Goal: Task Accomplishment & Management: Manage account settings

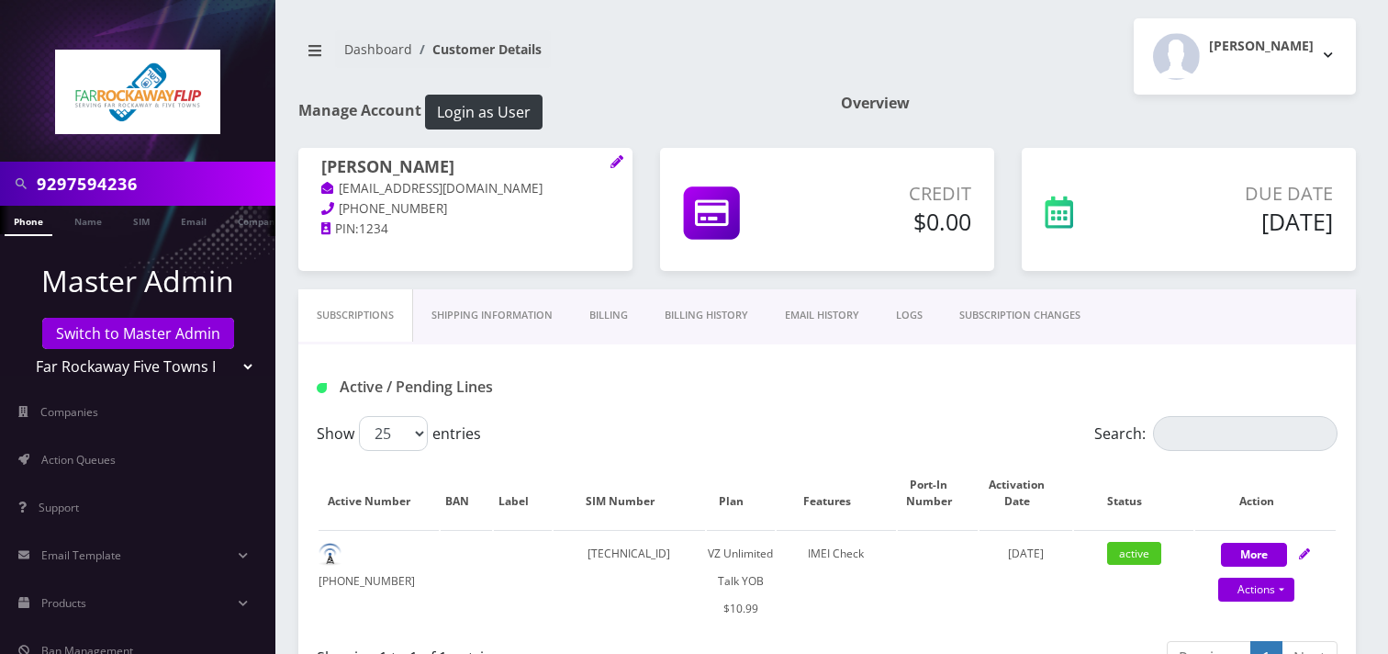
click at [195, 188] on input "9297594236" at bounding box center [154, 183] width 234 height 35
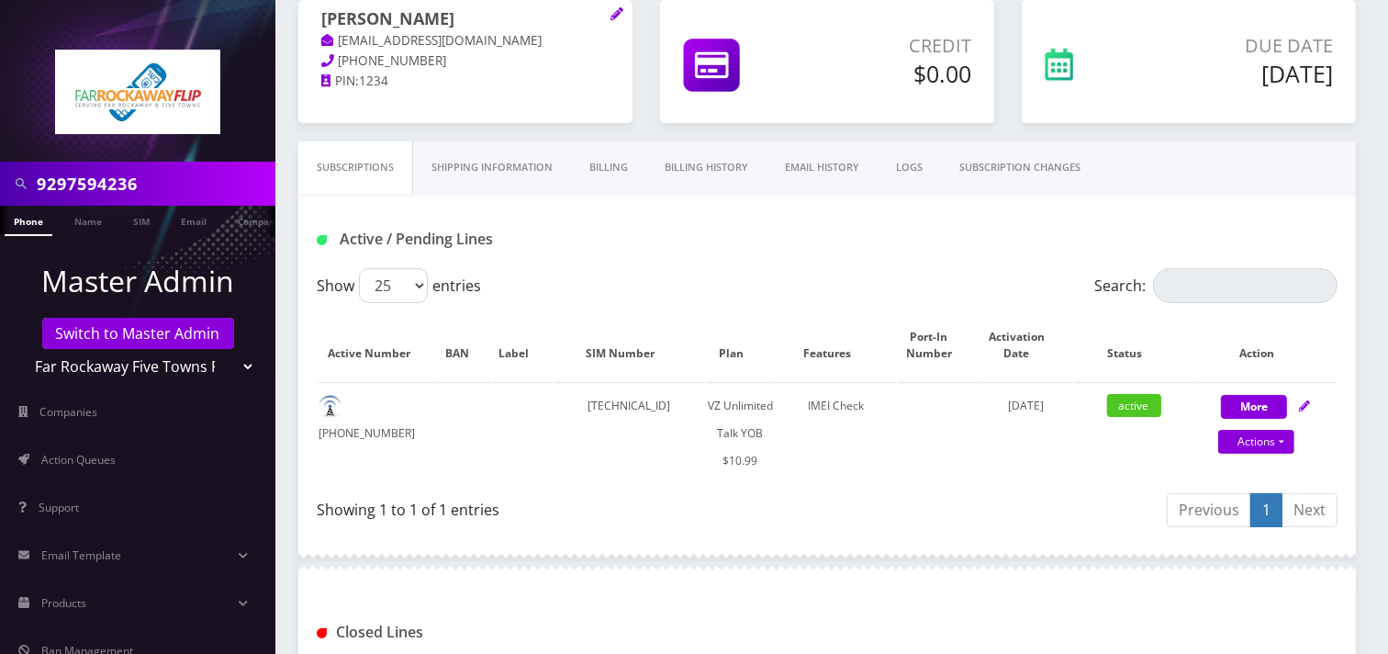
scroll to position [148, 0]
click at [195, 188] on input "9297594236" at bounding box center [154, 183] width 234 height 35
type input "8482106562"
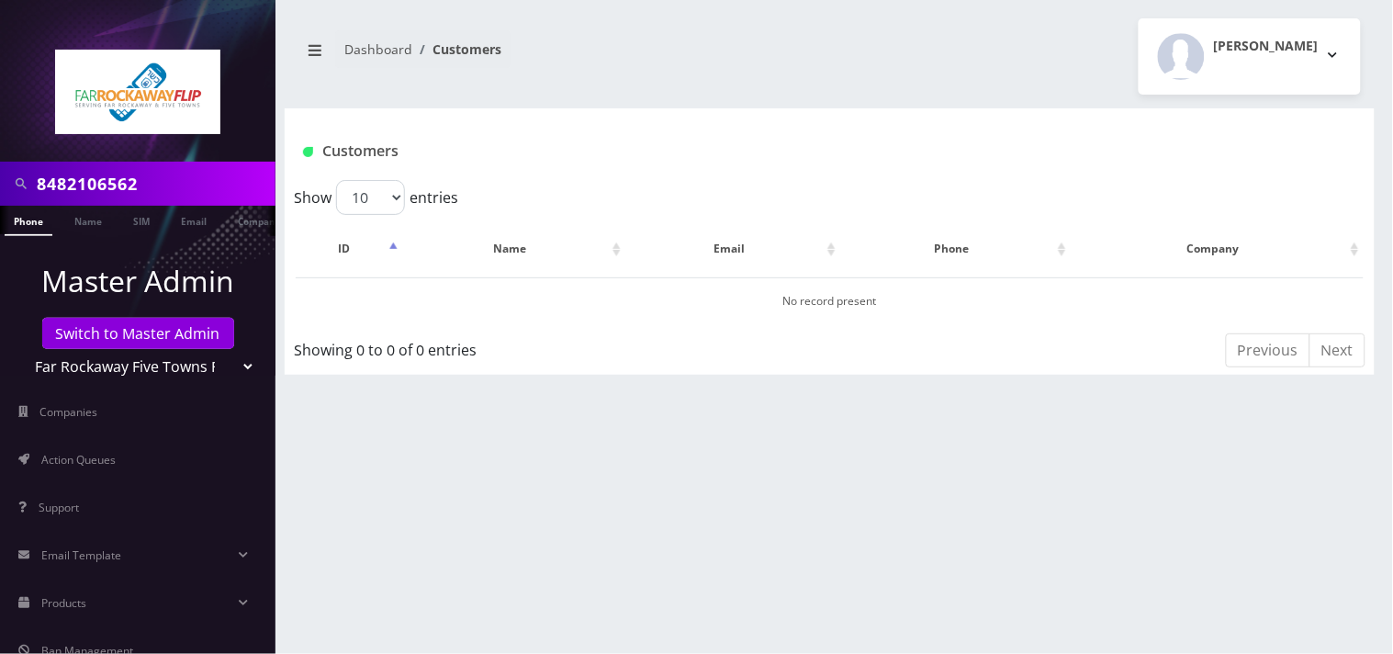
click at [193, 191] on input "8482106562" at bounding box center [154, 183] width 234 height 35
click at [117, 194] on input "8482106562" at bounding box center [154, 183] width 234 height 35
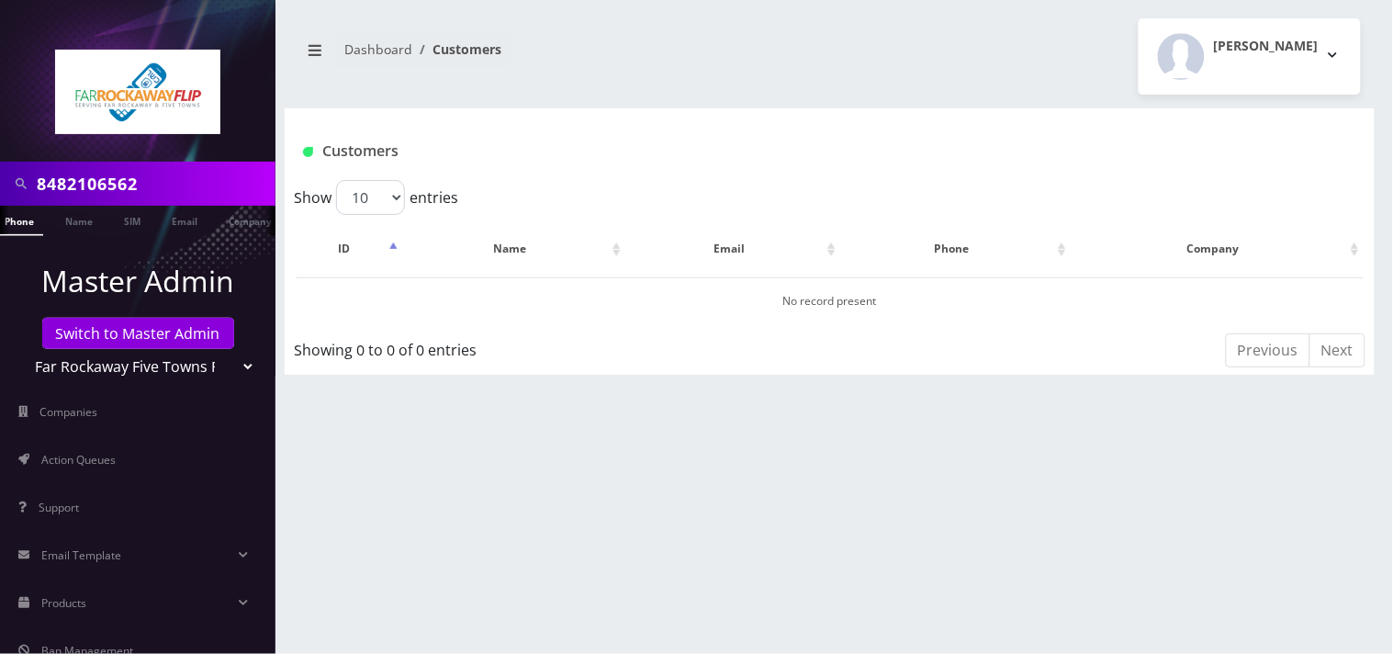
click at [185, 186] on input "8482106562" at bounding box center [154, 183] width 234 height 35
click at [69, 188] on input "8482106562" at bounding box center [154, 183] width 234 height 35
click at [69, 189] on input "8482106562" at bounding box center [154, 183] width 234 height 35
click at [123, 371] on select "Teltik Production My Link Mobile VennMobile Unlimited Advanced LTE Rexing Inc D…" at bounding box center [138, 366] width 234 height 35
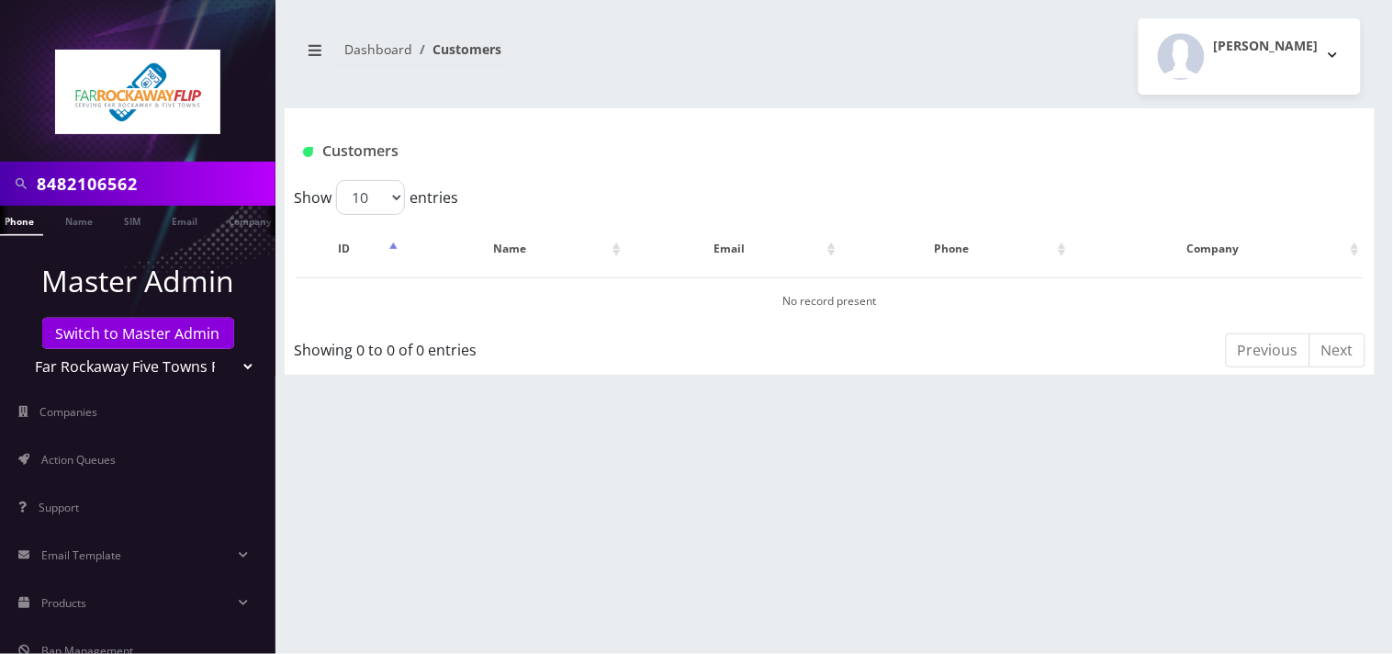
select select "1"
click at [21, 349] on select "Teltik Production My Link Mobile VennMobile Unlimited Advanced LTE Rexing Inc D…" at bounding box center [138, 366] width 234 height 35
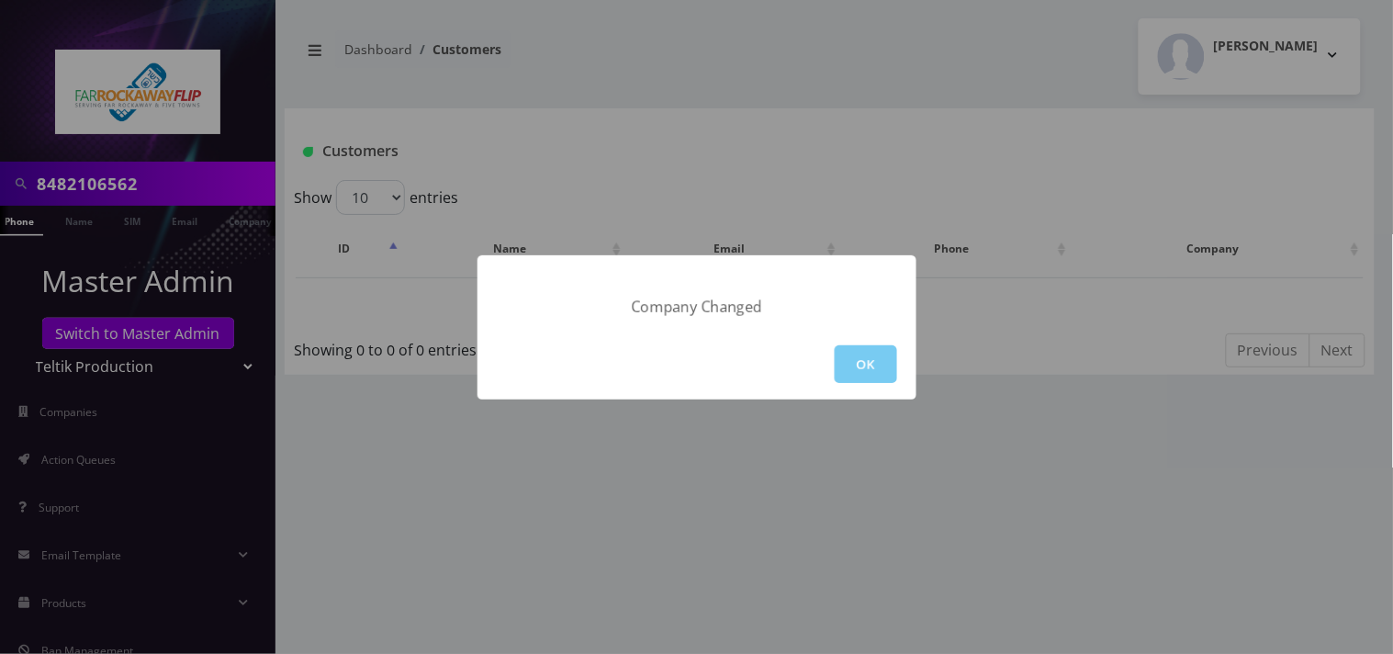
click at [857, 360] on button "OK" at bounding box center [866, 364] width 62 height 38
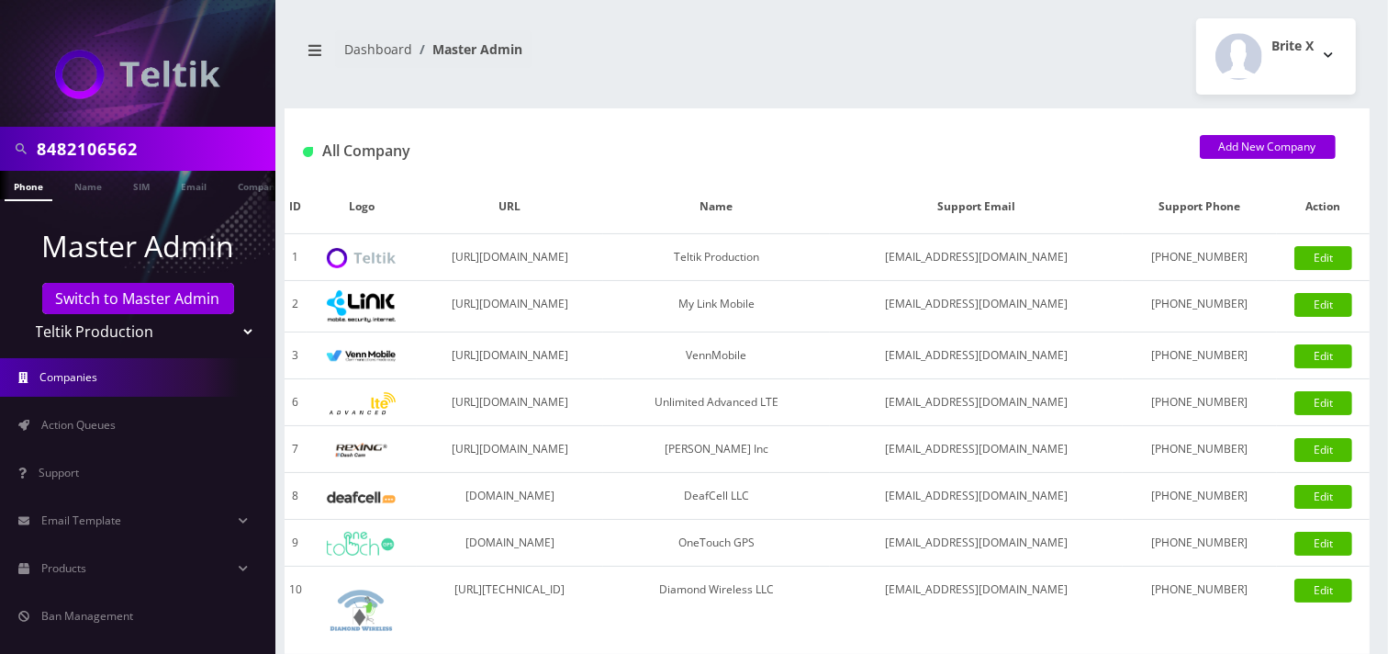
click at [162, 145] on input "8482106562" at bounding box center [154, 148] width 234 height 35
click at [174, 153] on input "8482106562" at bounding box center [154, 148] width 234 height 35
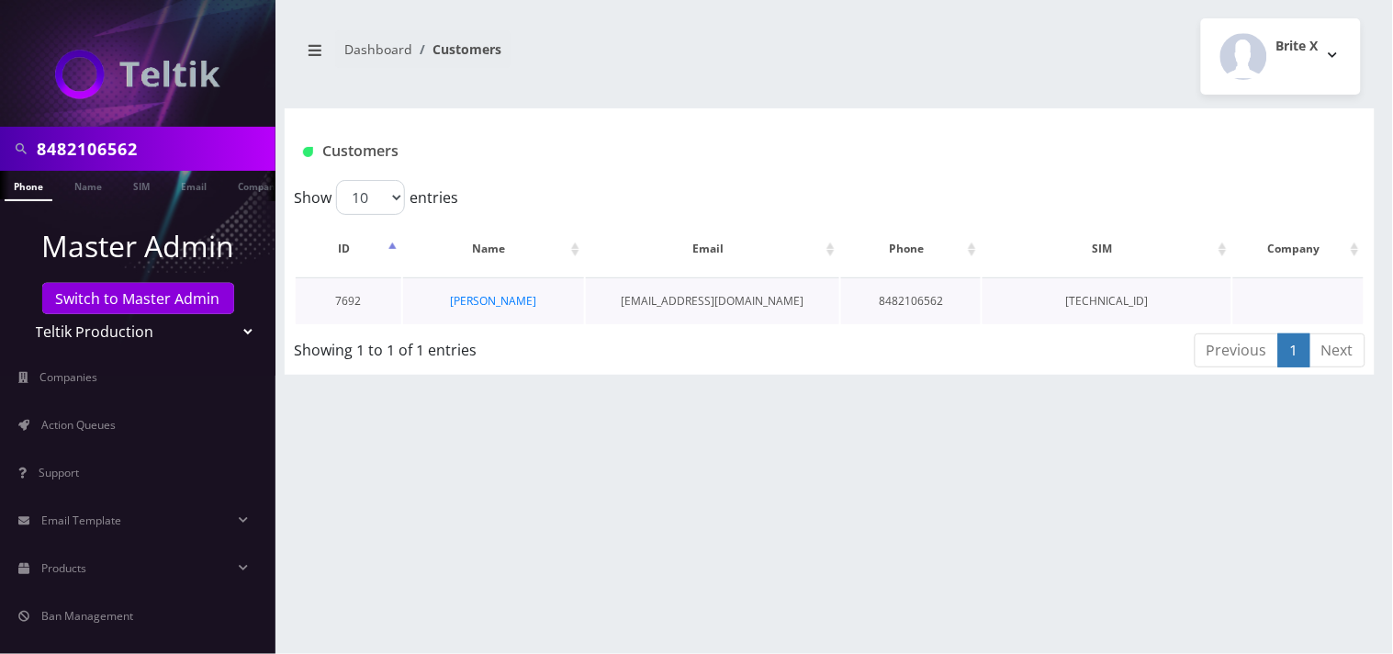
click at [503, 308] on td "[PERSON_NAME]" at bounding box center [493, 300] width 180 height 47
click at [509, 301] on link "[PERSON_NAME]" at bounding box center [493, 301] width 86 height 16
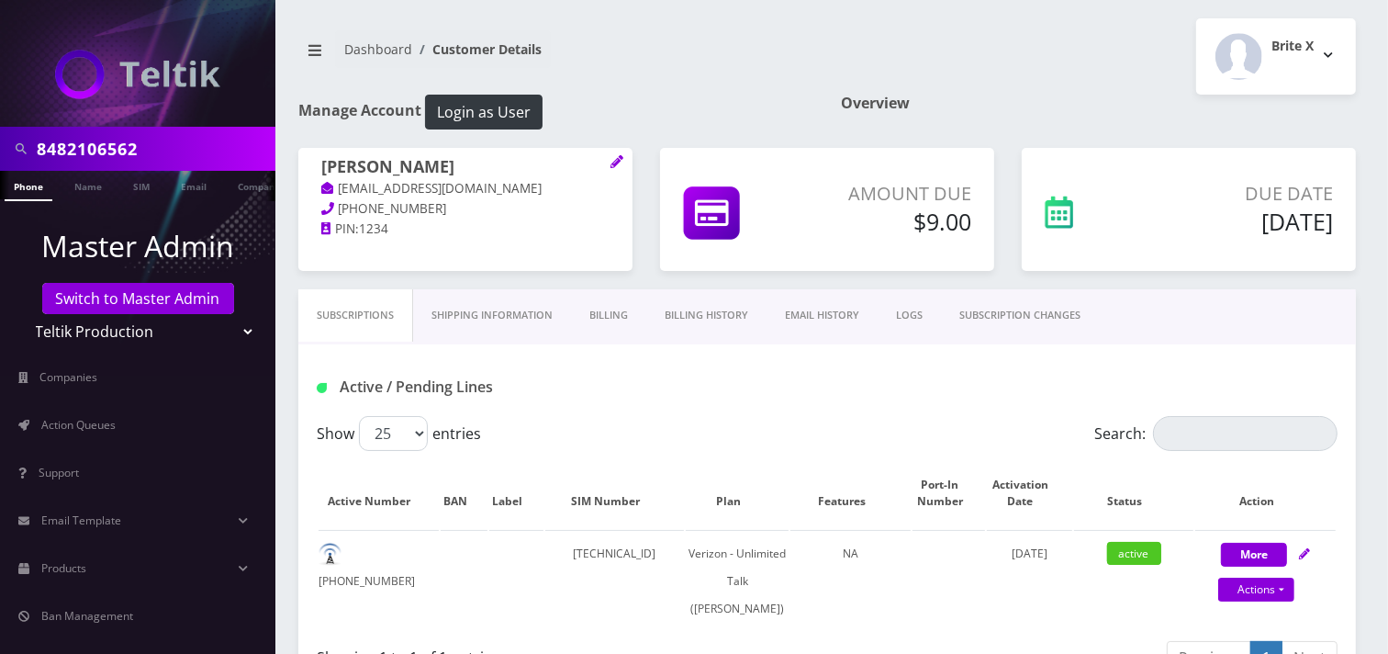
click at [1050, 318] on link "SUBSCRIPTION CHANGES" at bounding box center [1020, 315] width 158 height 52
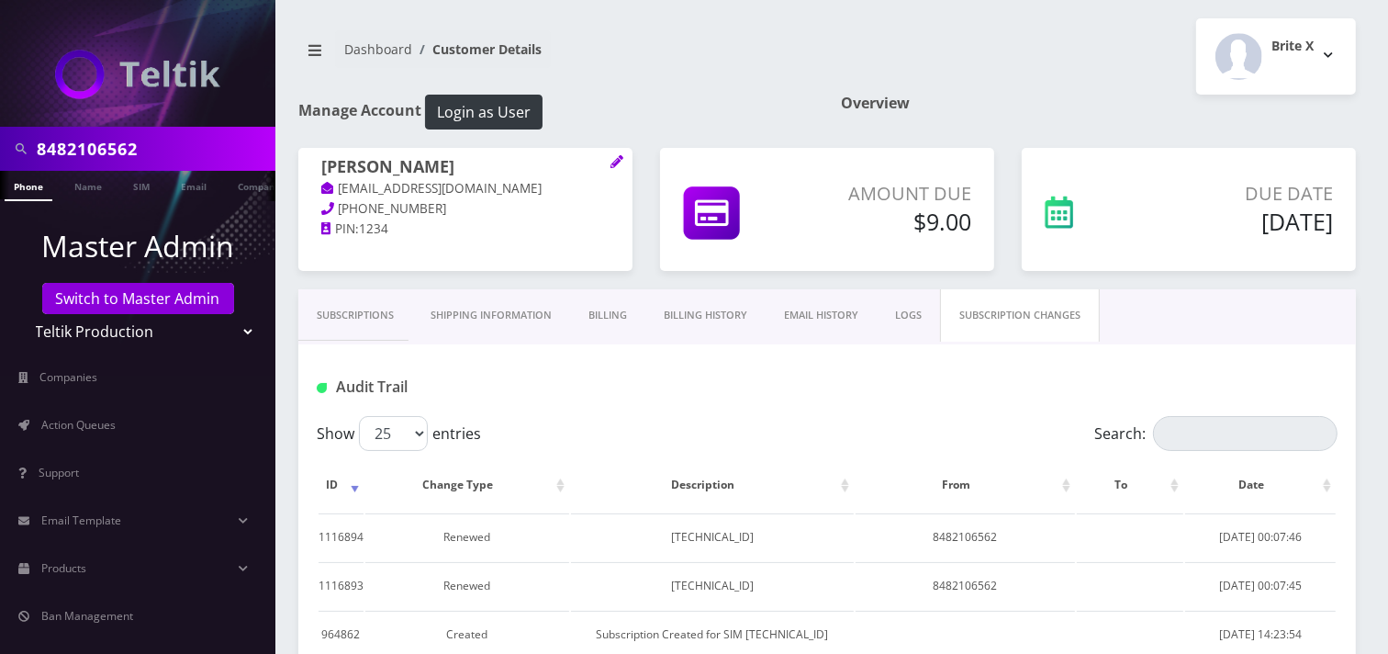
click at [344, 307] on link "Subscriptions" at bounding box center [355, 315] width 114 height 52
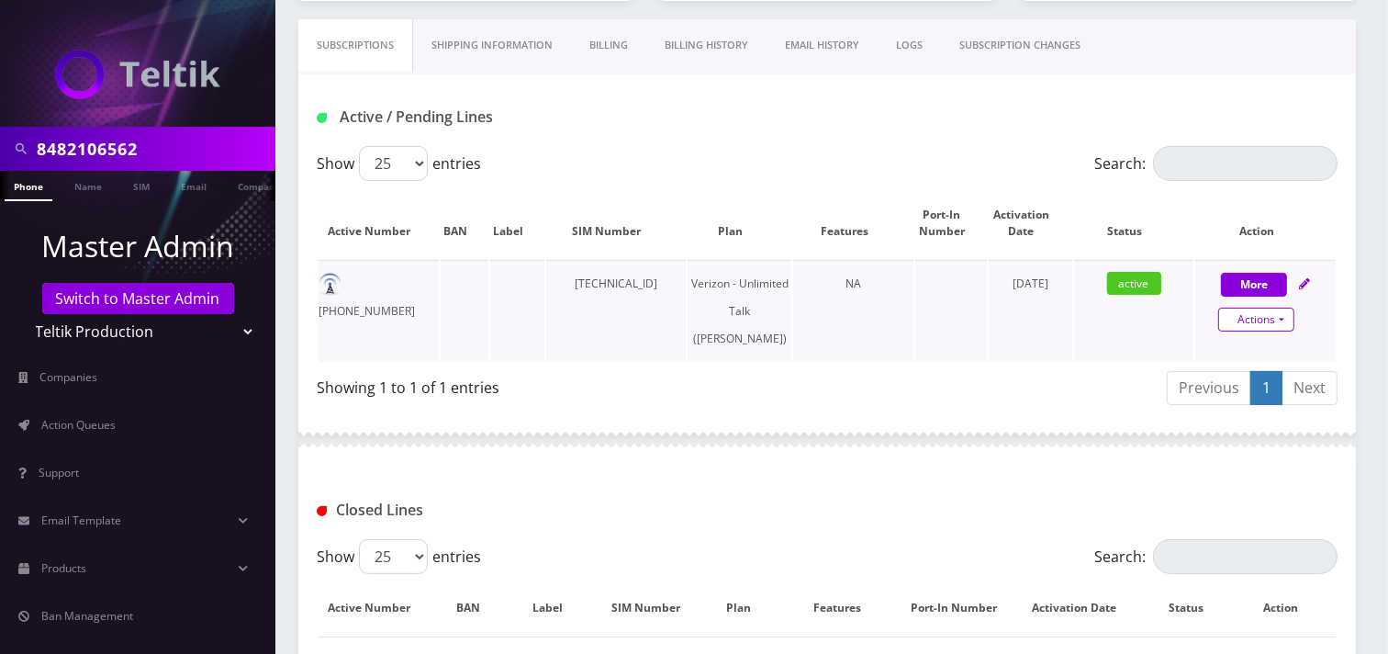
scroll to position [306, 0]
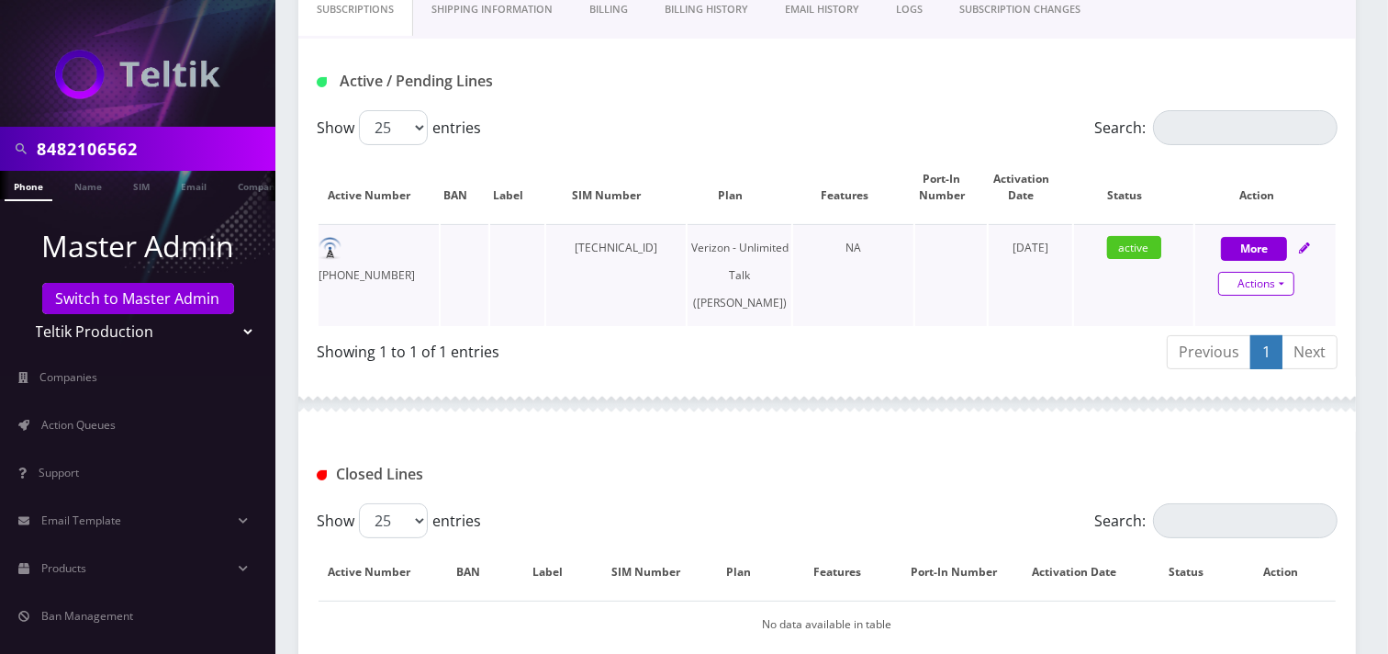
click at [1267, 286] on link "Actions" at bounding box center [1256, 284] width 76 height 24
select select "459"
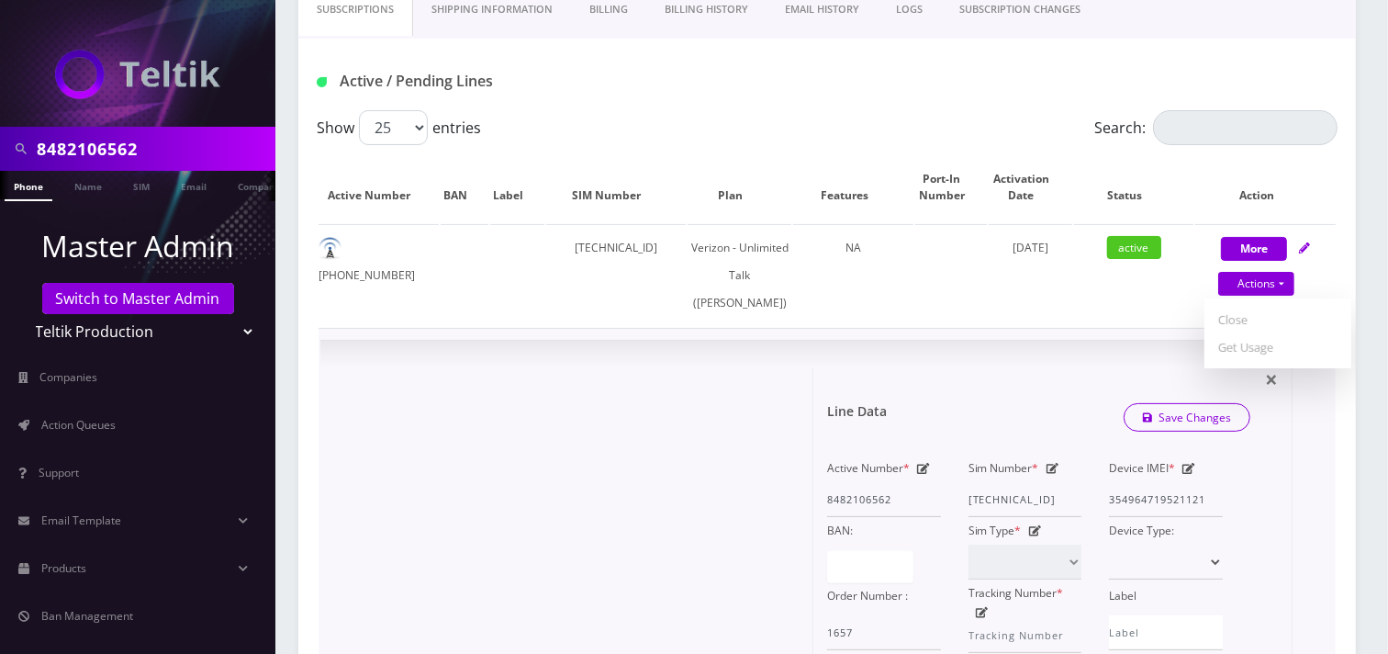
click at [923, 405] on form "Line Data Save Changes Active Number * 8482106562 Sim Number * [TECHNICAL_ID] D…" at bounding box center [1052, 653] width 451 height 571
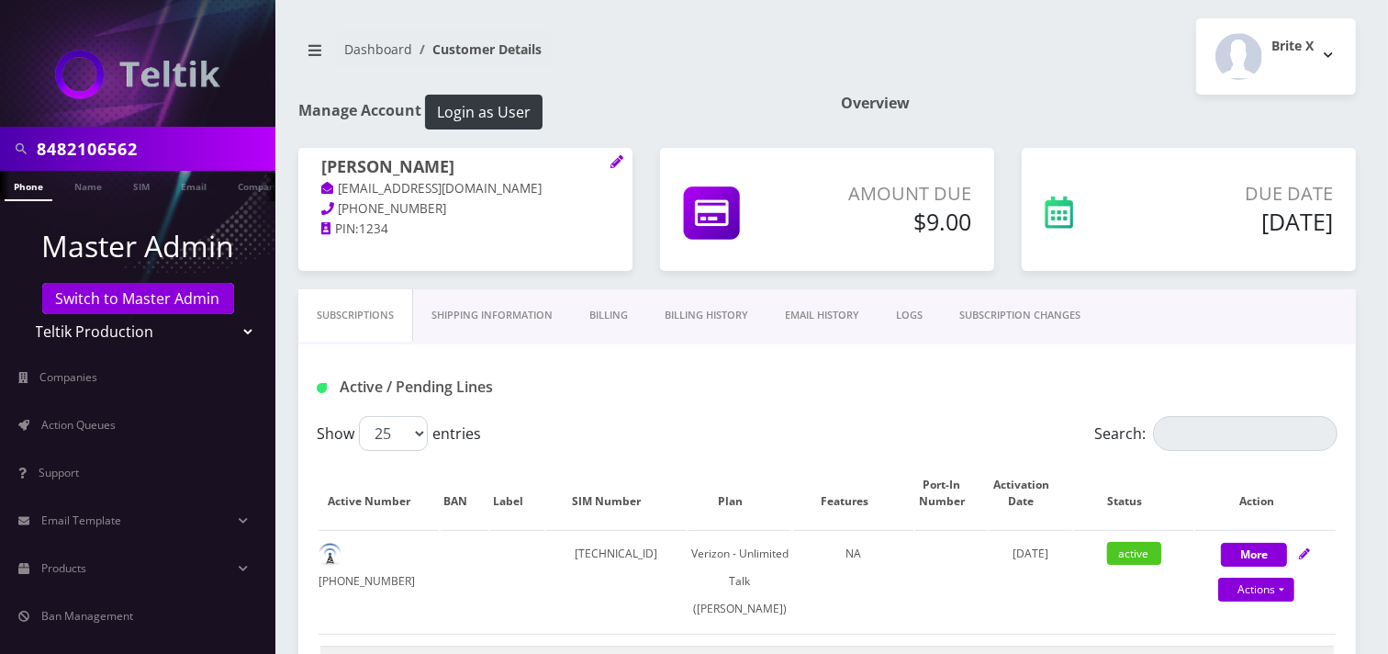
scroll to position [0, 9]
drag, startPoint x: 479, startPoint y: 170, endPoint x: 313, endPoint y: 166, distance: 166.2
click at [313, 166] on div "[PERSON_NAME] [EMAIL_ADDRESS][DOMAIN_NAME] [PHONE_NUMBER] PIN: 1234" at bounding box center [465, 198] width 334 height 101
copy h1 "[PERSON_NAME]"
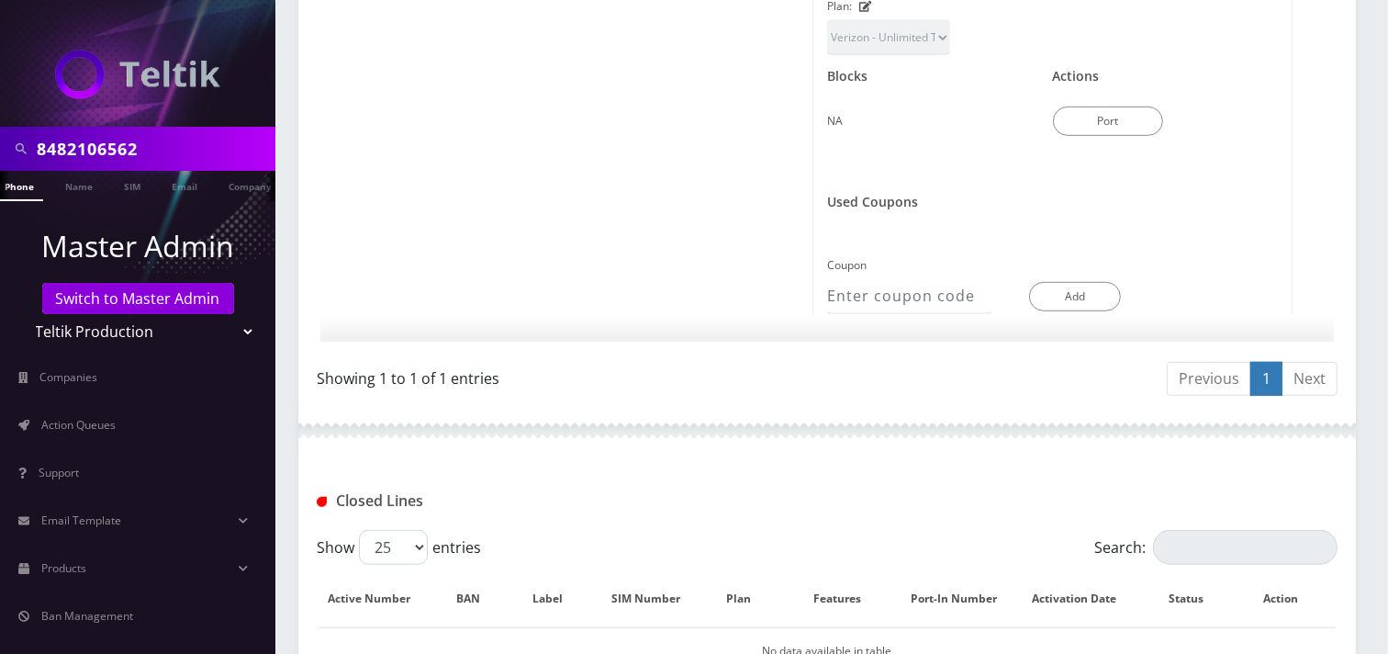
scroll to position [1192, 0]
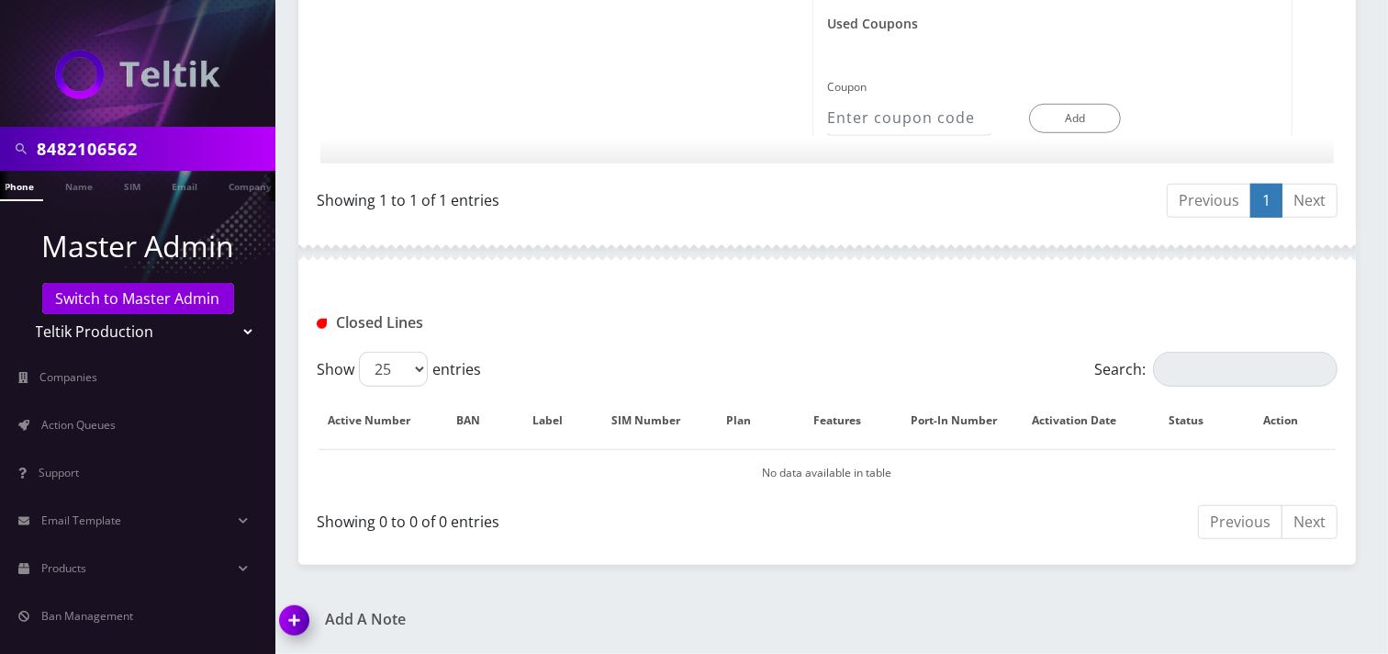
click at [300, 617] on img at bounding box center [298, 626] width 54 height 54
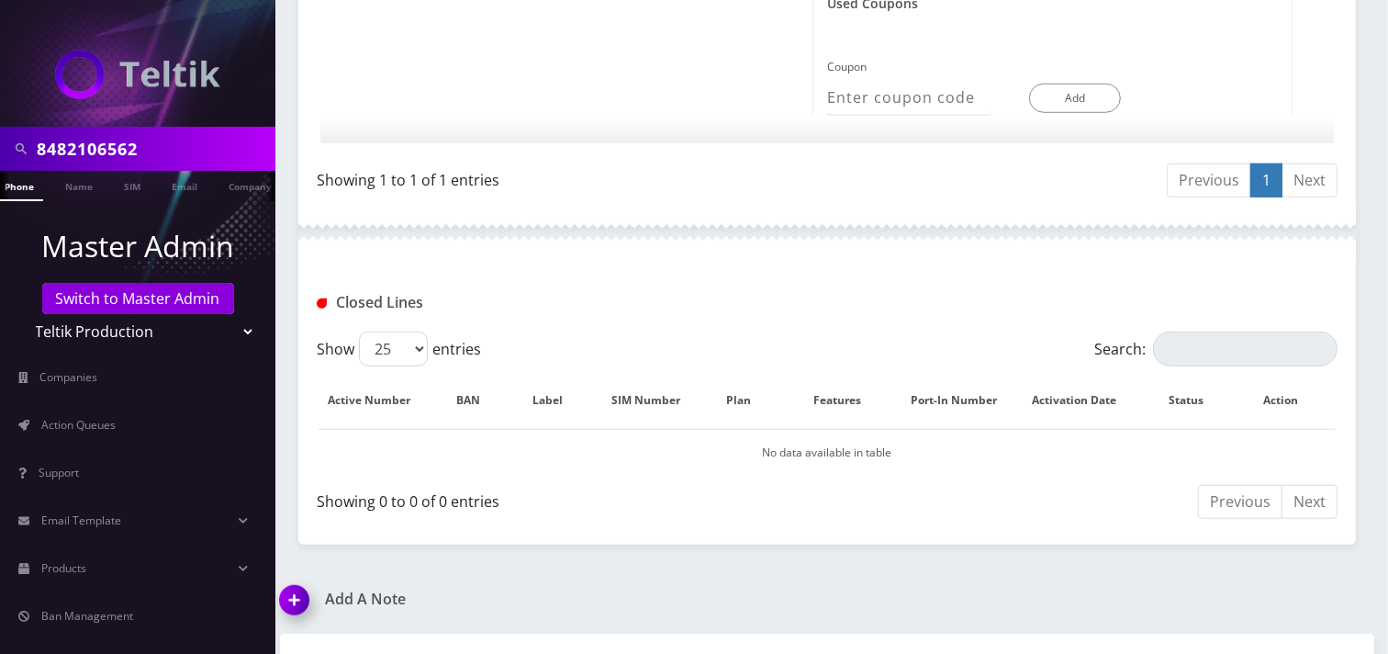
scroll to position [1297, 0]
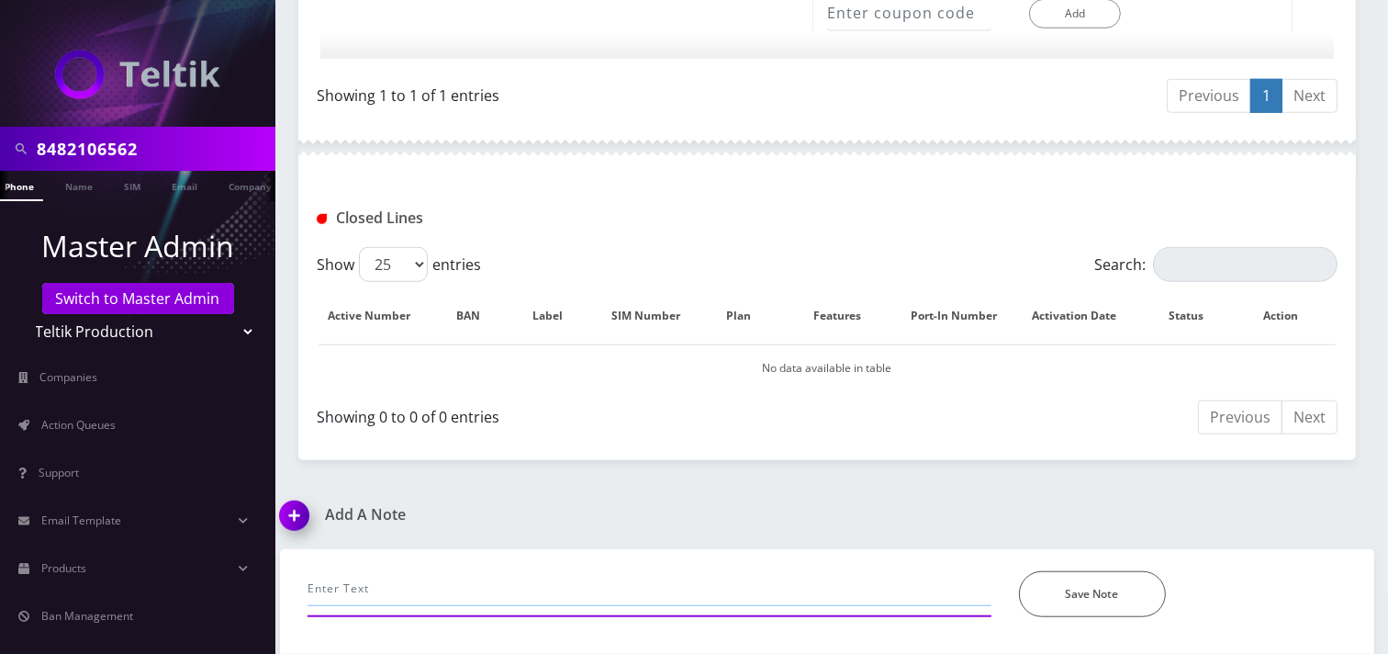
click at [374, 593] on input "text" at bounding box center [650, 588] width 684 height 35
type input "Customer inserted the SIM to another phone. She put it back on the original pho…"
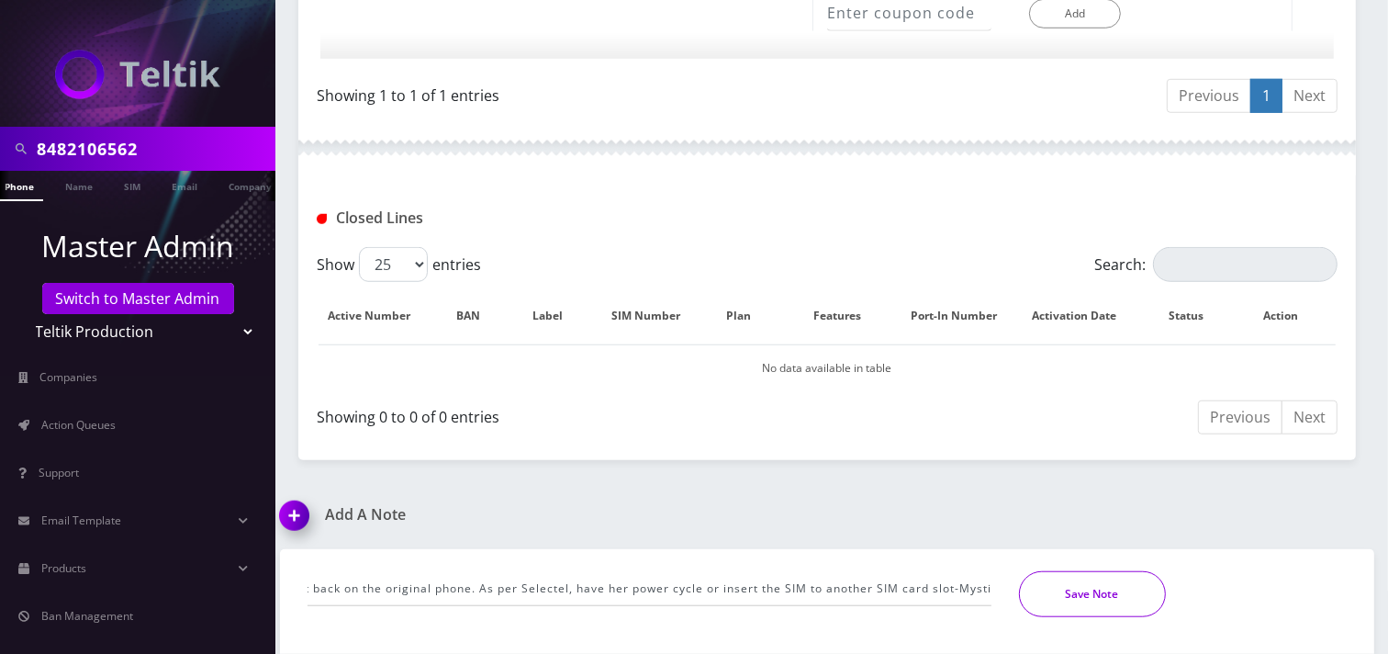
click at [1065, 593] on button "Save Note" at bounding box center [1092, 594] width 147 height 46
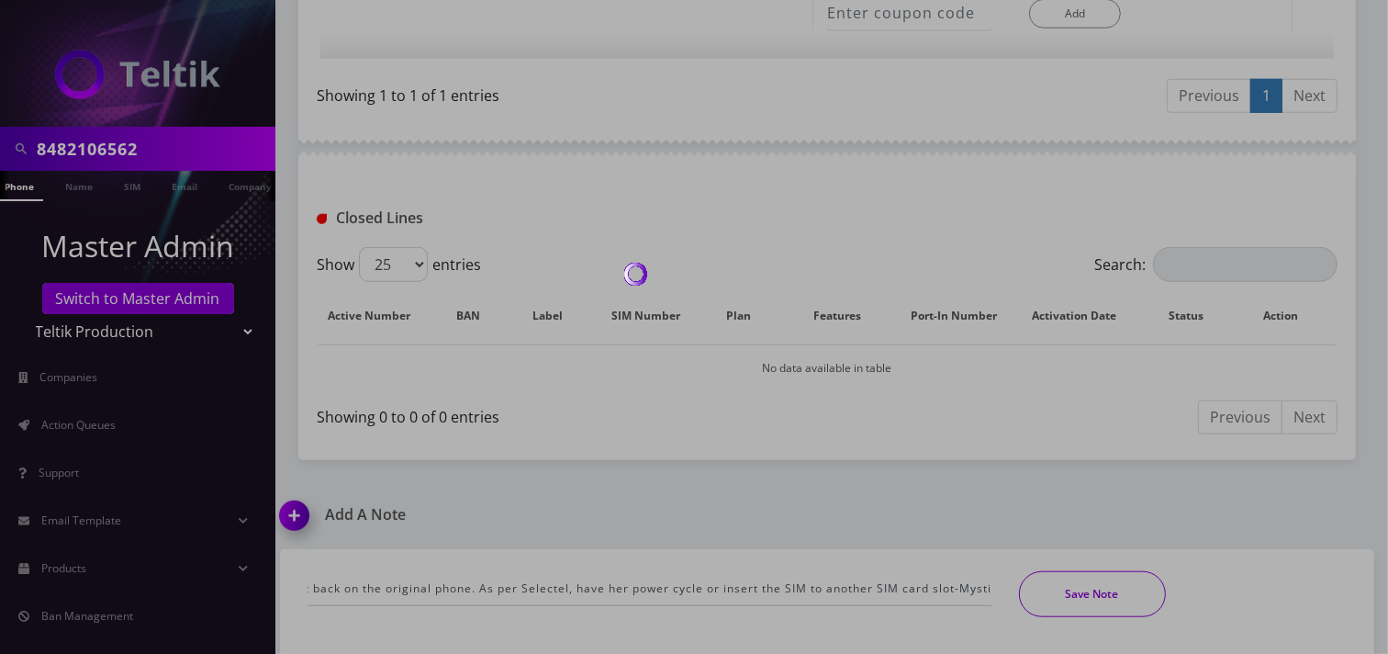
scroll to position [0, 0]
